Goal: Transaction & Acquisition: Purchase product/service

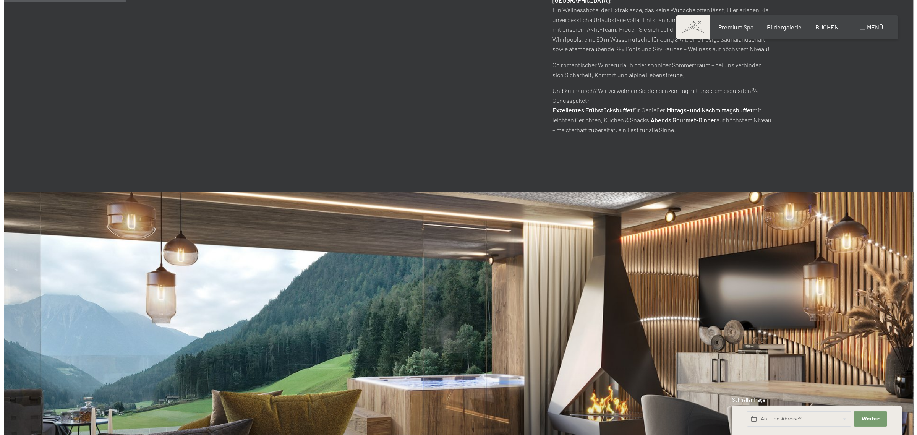
scroll to position [700, 0]
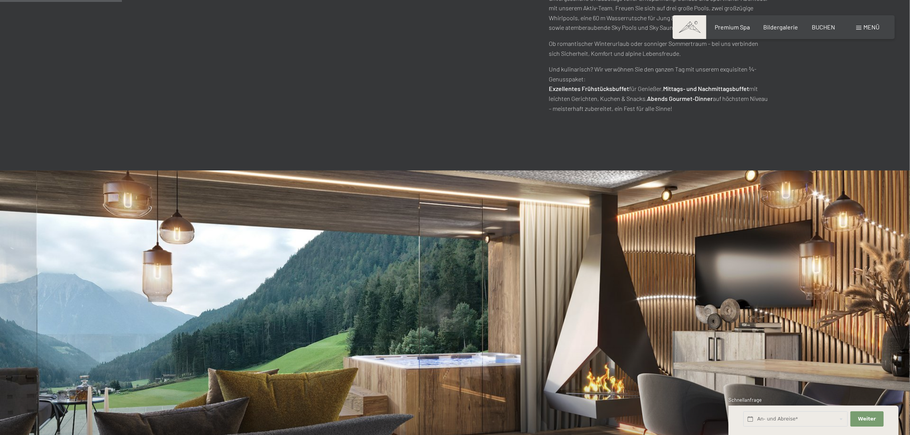
click at [862, 28] on div "Menü" at bounding box center [867, 27] width 23 height 8
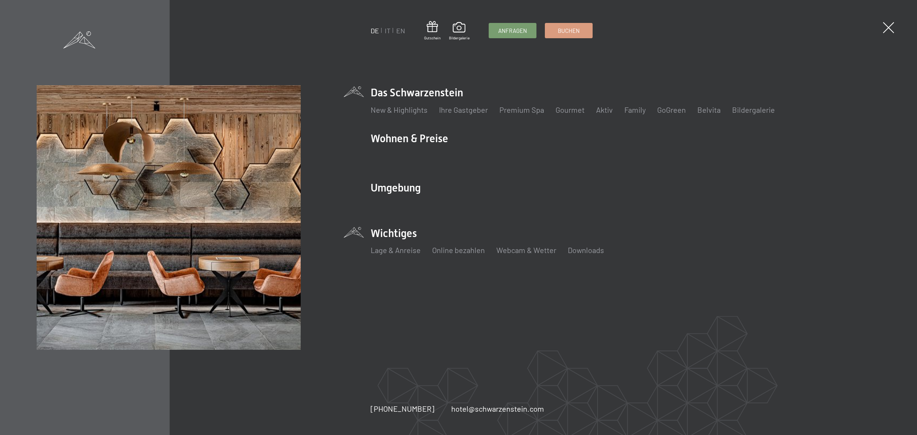
click at [562, 246] on ul "Lage & Anreise Online bezahlen Webcam & Wetter Downloads" at bounding box center [626, 250] width 510 height 11
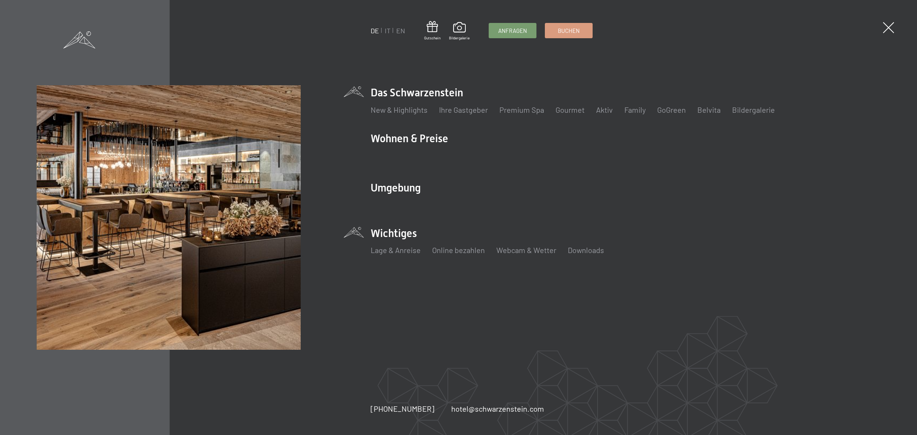
drag, startPoint x: 520, startPoint y: 339, endPoint x: 621, endPoint y: 345, distance: 100.6
click at [520, 339] on div "DE IT EN Gutschein Bildergalerie Anfragen Buchen DE IT EN Das Schwarzenstein Ne…" at bounding box center [626, 217] width 510 height 264
click at [484, 105] on link "Ihre Gastgeber" at bounding box center [463, 109] width 49 height 9
click at [434, 21] on span at bounding box center [432, 27] width 16 height 14
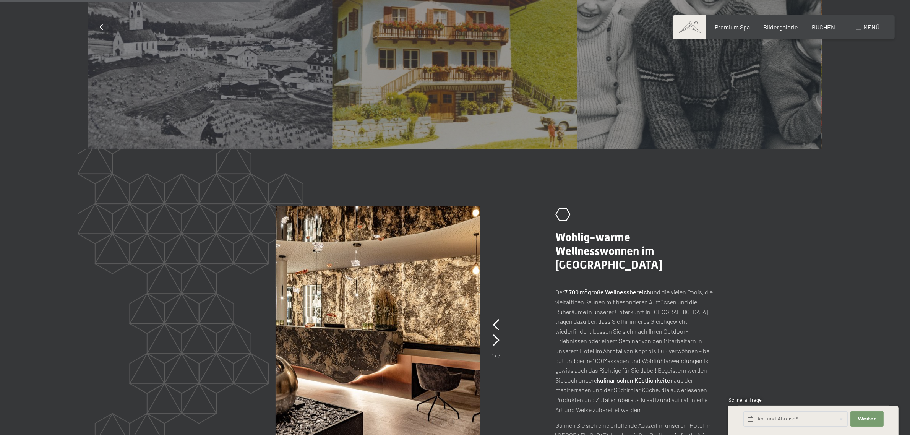
scroll to position [827, 0]
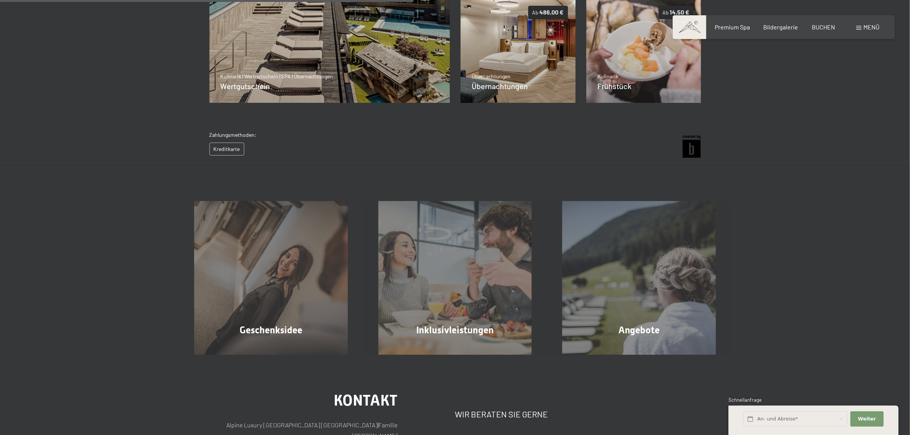
scroll to position [47, 0]
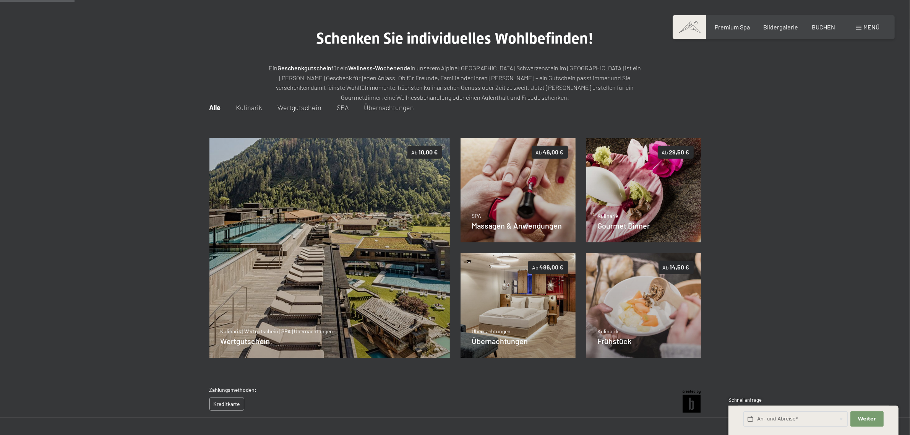
click at [484, 390] on div "Zahlungsmethoden: Kreditkarte" at bounding box center [454, 402] width 491 height 32
click at [417, 251] on img at bounding box center [329, 248] width 241 height 220
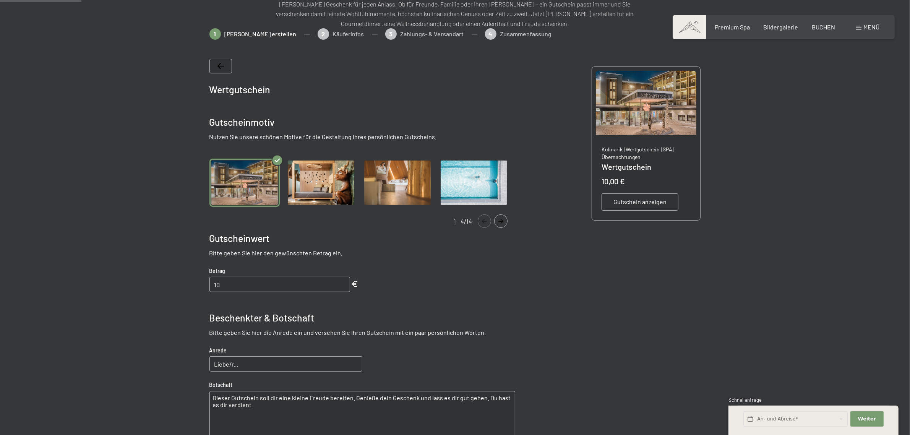
scroll to position [127, 0]
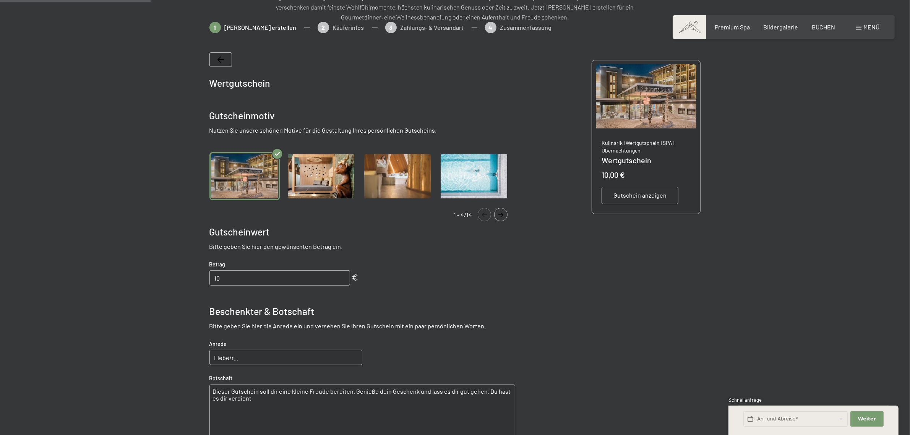
drag, startPoint x: 107, startPoint y: 90, endPoint x: 175, endPoint y: 29, distance: 90.4
click at [111, 90] on div at bounding box center [455, 276] width 910 height 509
